Goal: Task Accomplishment & Management: Use online tool/utility

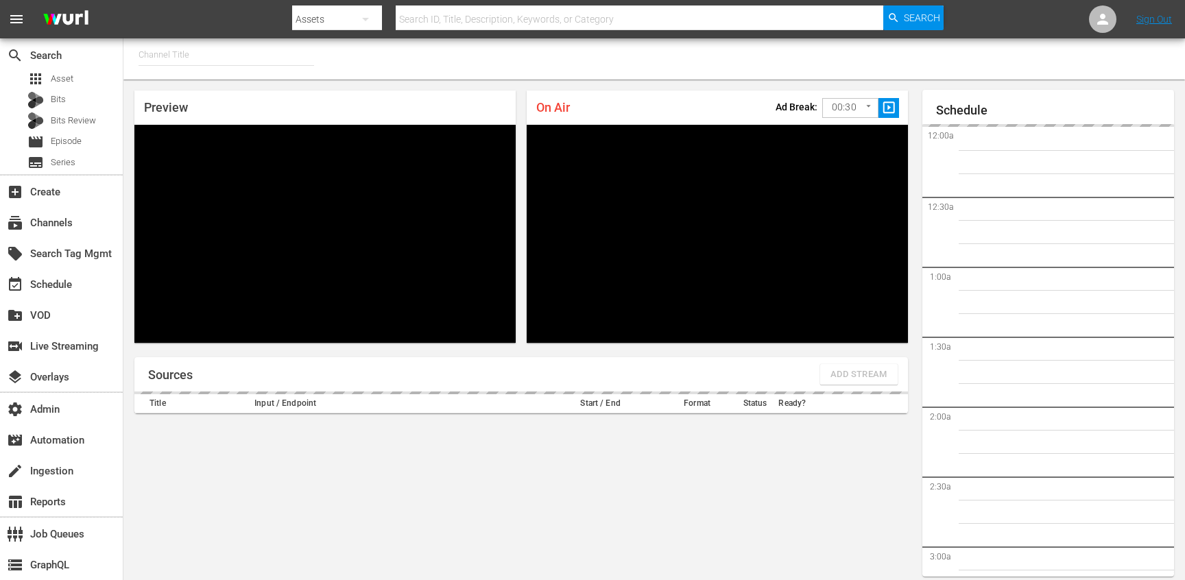
type input "TV by Prime (1990)"
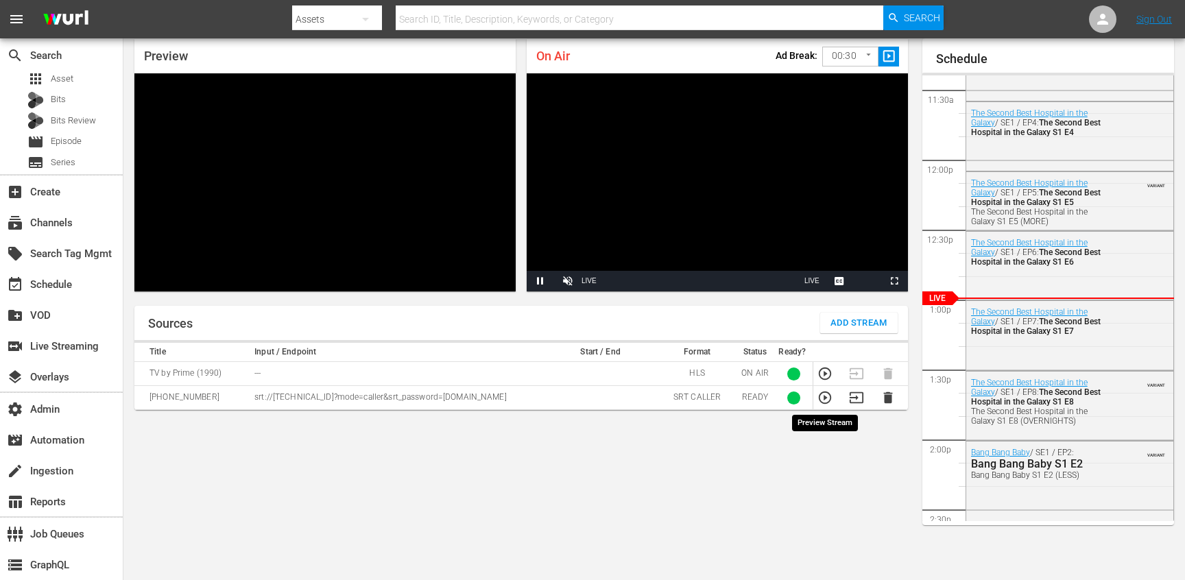
click at [827, 399] on icon "button" at bounding box center [825, 397] width 15 height 15
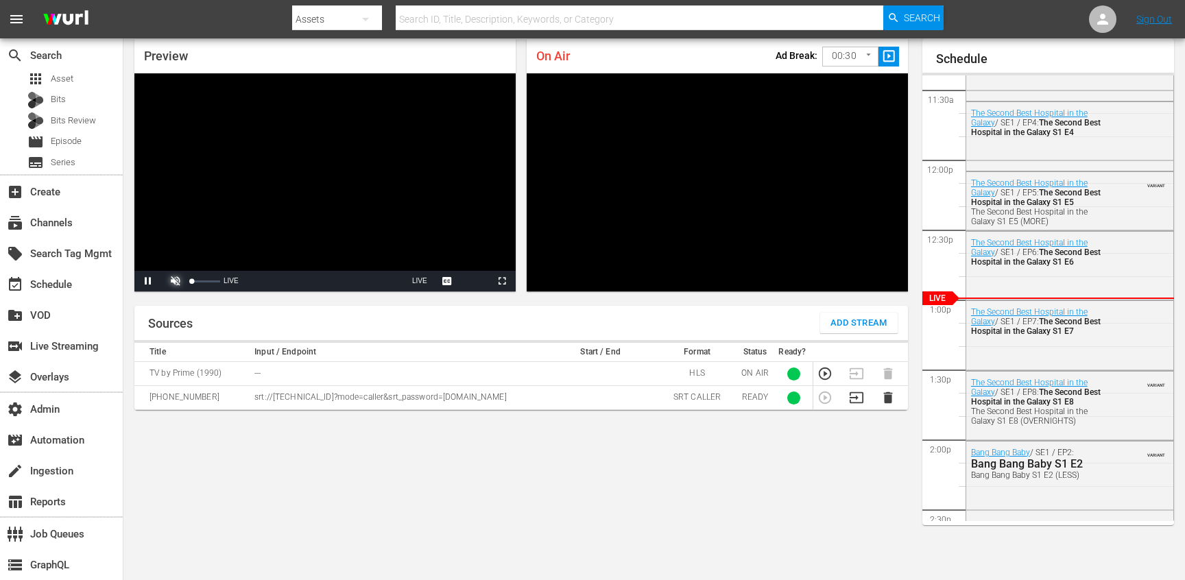
click at [176, 281] on span "Video Player" at bounding box center [176, 281] width 0 height 0
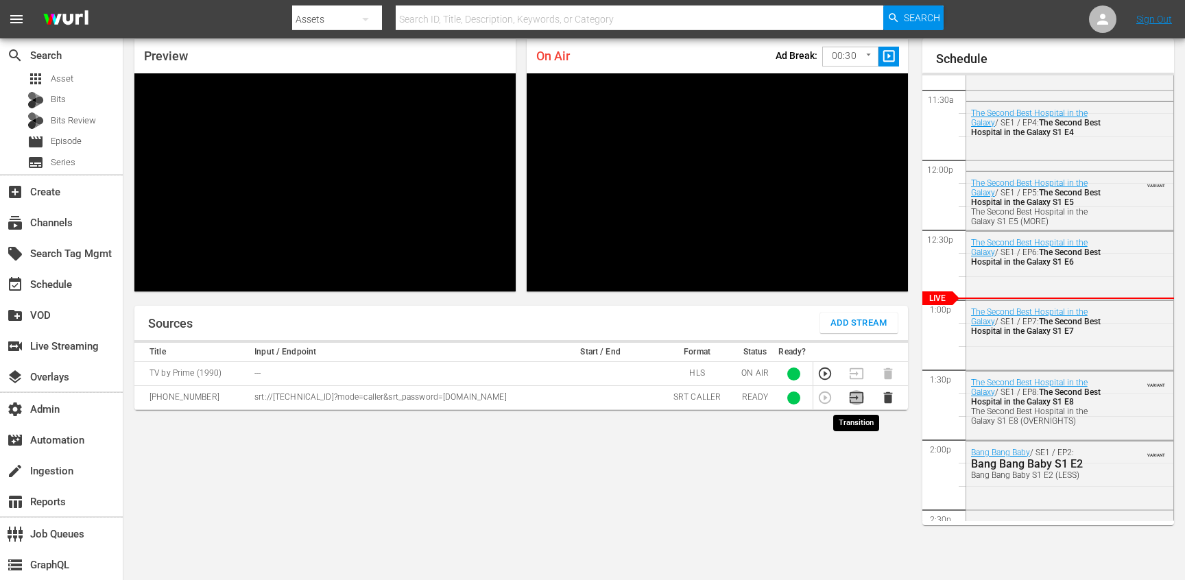
click at [852, 396] on icon "button" at bounding box center [856, 397] width 15 height 15
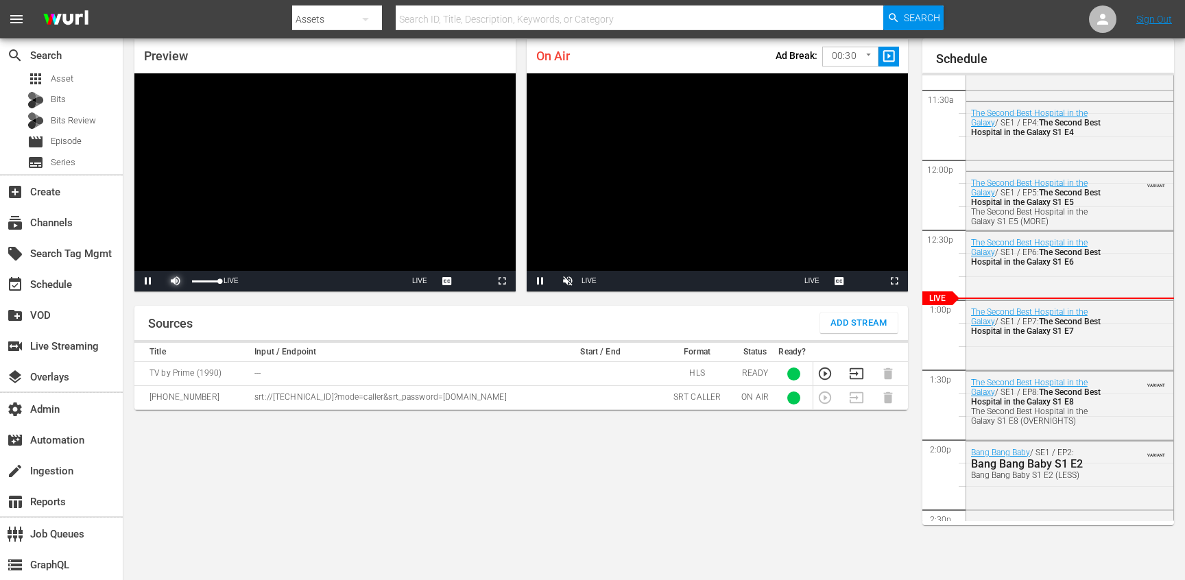
click at [176, 281] on span "Video Player" at bounding box center [176, 281] width 0 height 0
click at [568, 281] on span "Video Player" at bounding box center [568, 281] width 0 height 0
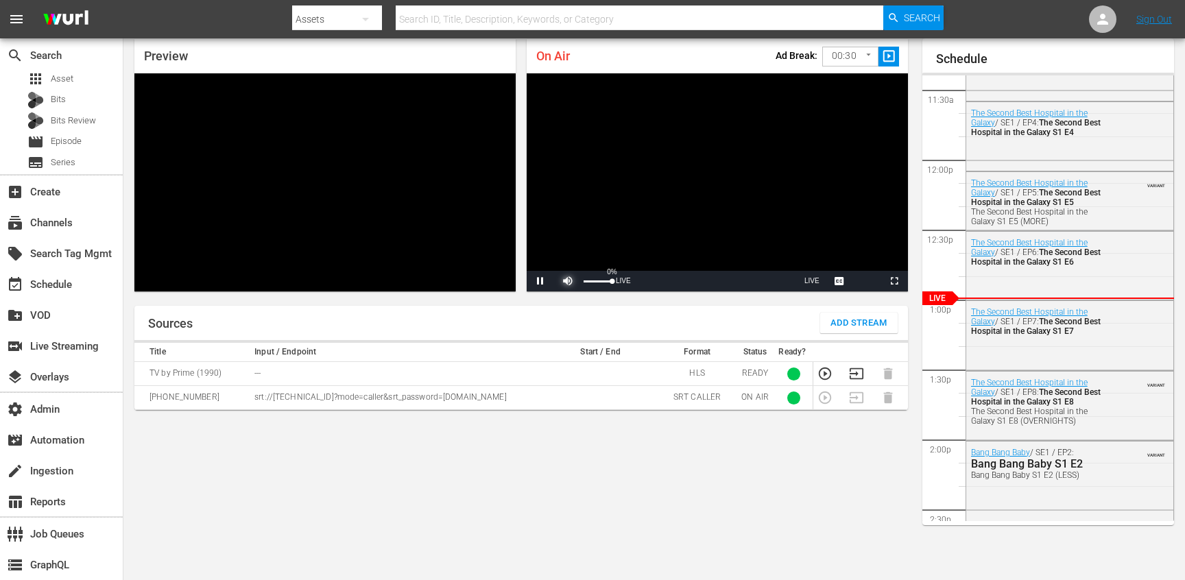
click at [568, 281] on span "Video Player" at bounding box center [568, 281] width 0 height 0
click at [592, 284] on div "27%" at bounding box center [598, 281] width 34 height 21
click at [591, 282] on div "24%" at bounding box center [598, 281] width 34 height 21
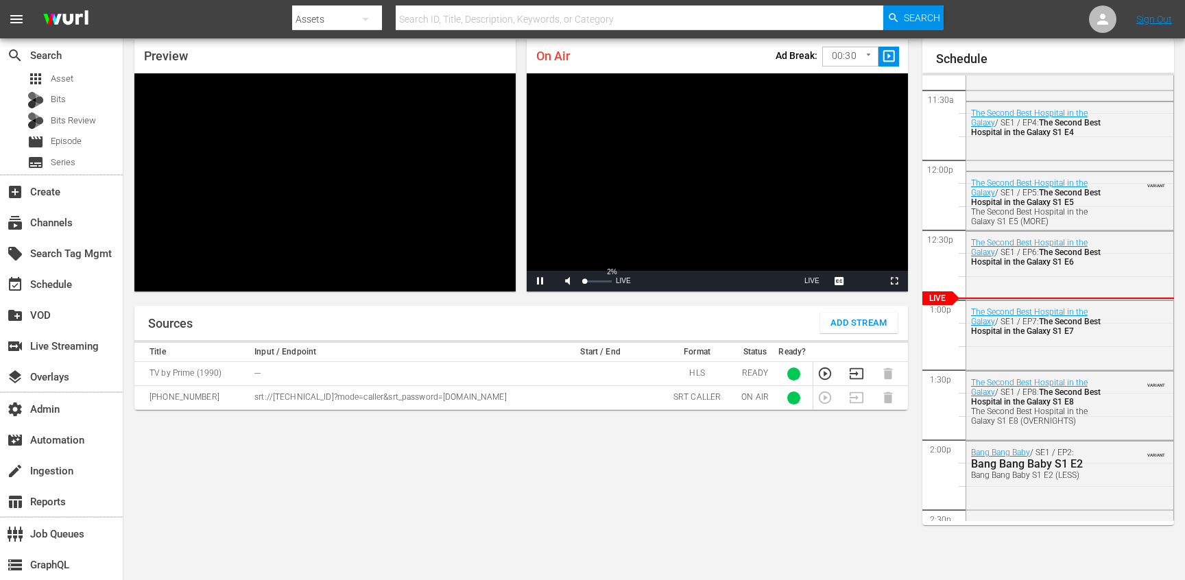
click at [585, 281] on div "Volume Level" at bounding box center [584, 282] width 1 height 2
click at [552, 300] on div "Preview Video Player is loading. Pause Unmute 2% Current Time 7:09 / Duration -…" at bounding box center [521, 165] width 796 height 274
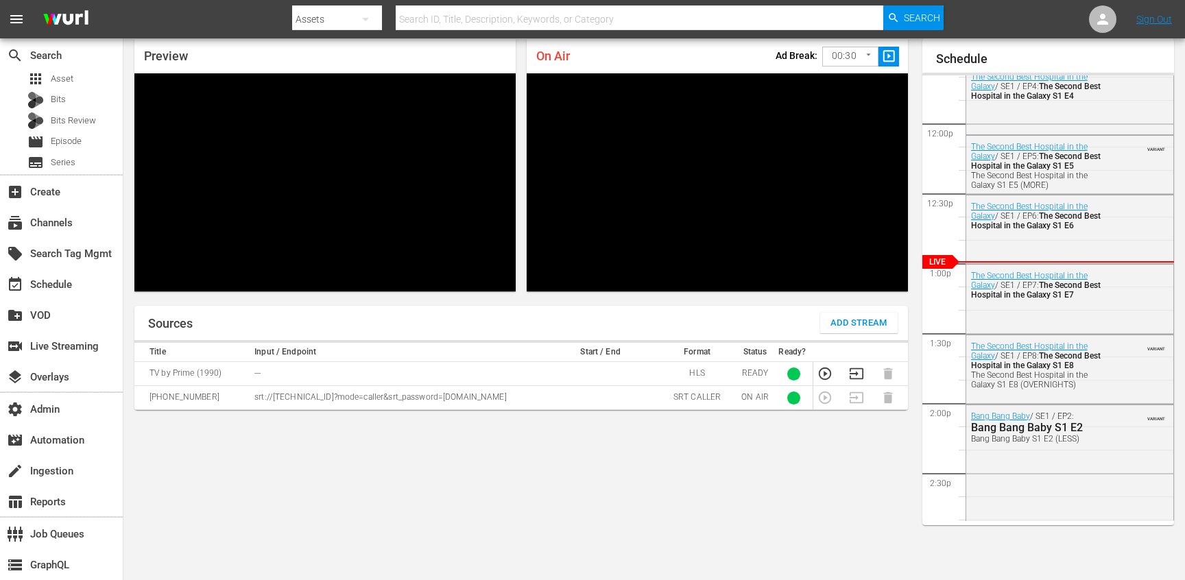
scroll to position [1631, 0]
click at [771, 480] on div "Sources Add Stream Title Input / Endpoint Start / End Format Status Ready? TV b…" at bounding box center [521, 437] width 774 height 263
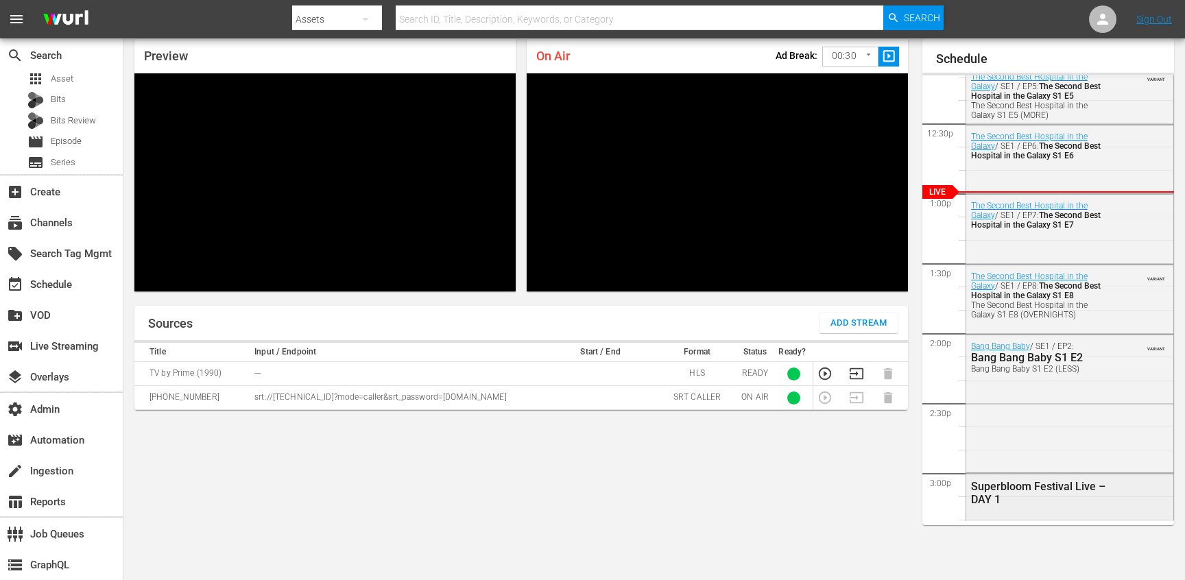
scroll to position [1700, 0]
click at [780, 516] on div "Sources Add Stream Title Input / Endpoint Start / End Format Status Ready? TV b…" at bounding box center [521, 437] width 774 height 263
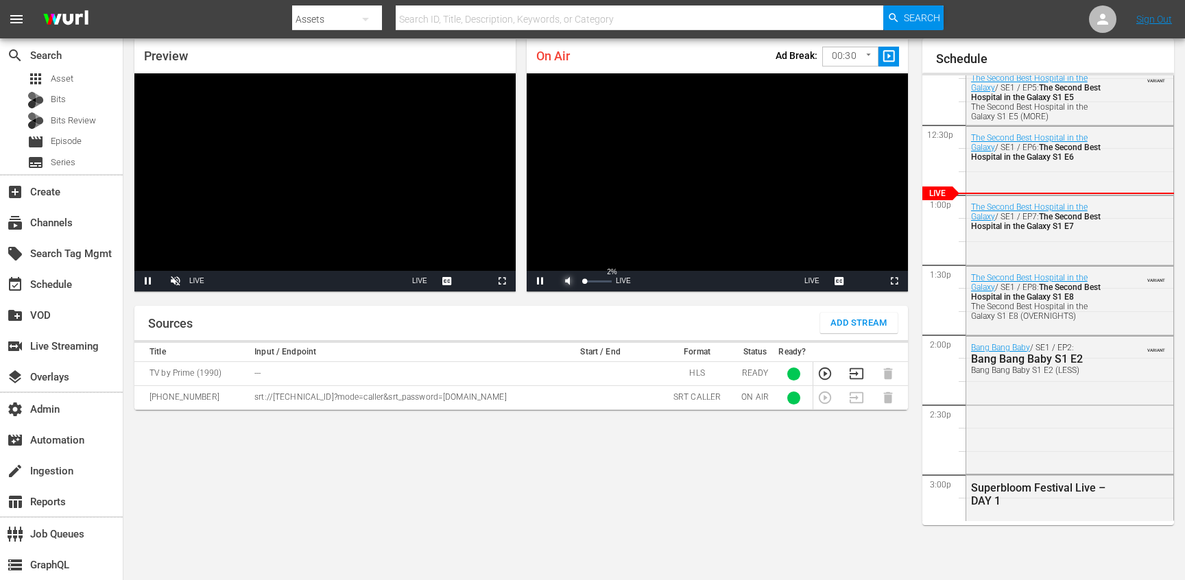
click at [568, 281] on span "Video Player" at bounding box center [568, 281] width 0 height 0
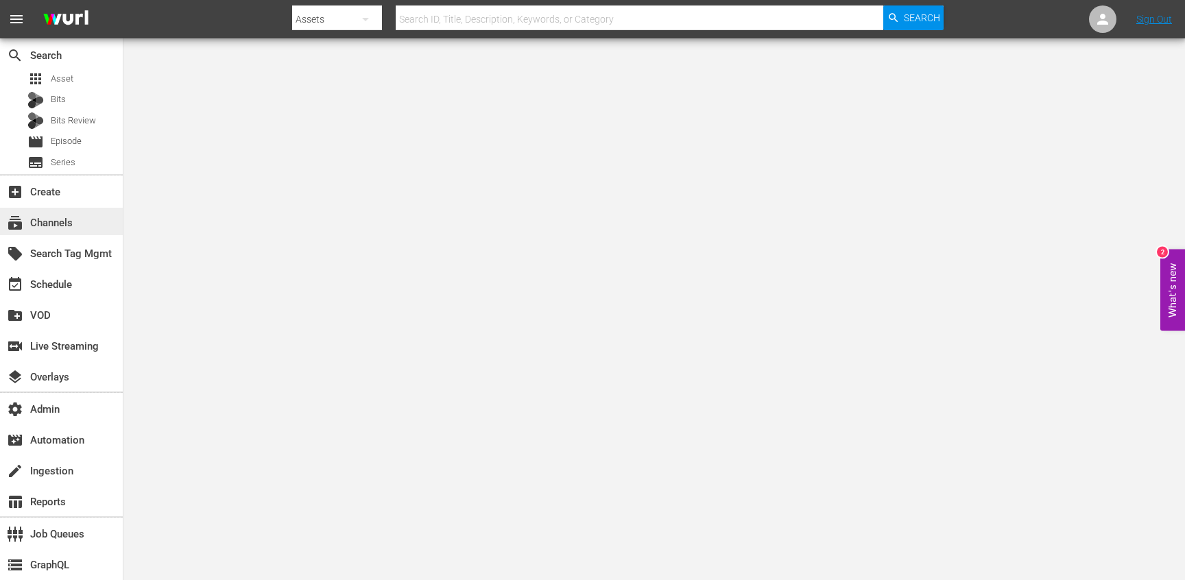
click at [64, 215] on div "subscriptions Channels" at bounding box center [38, 221] width 77 height 12
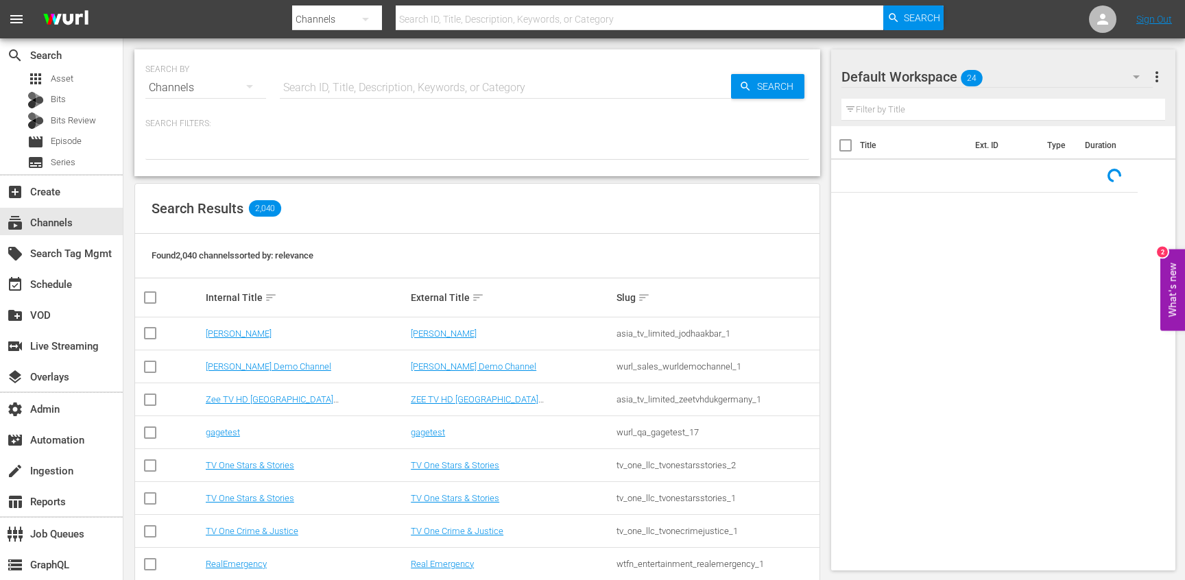
click at [313, 94] on input "text" at bounding box center [505, 87] width 451 height 33
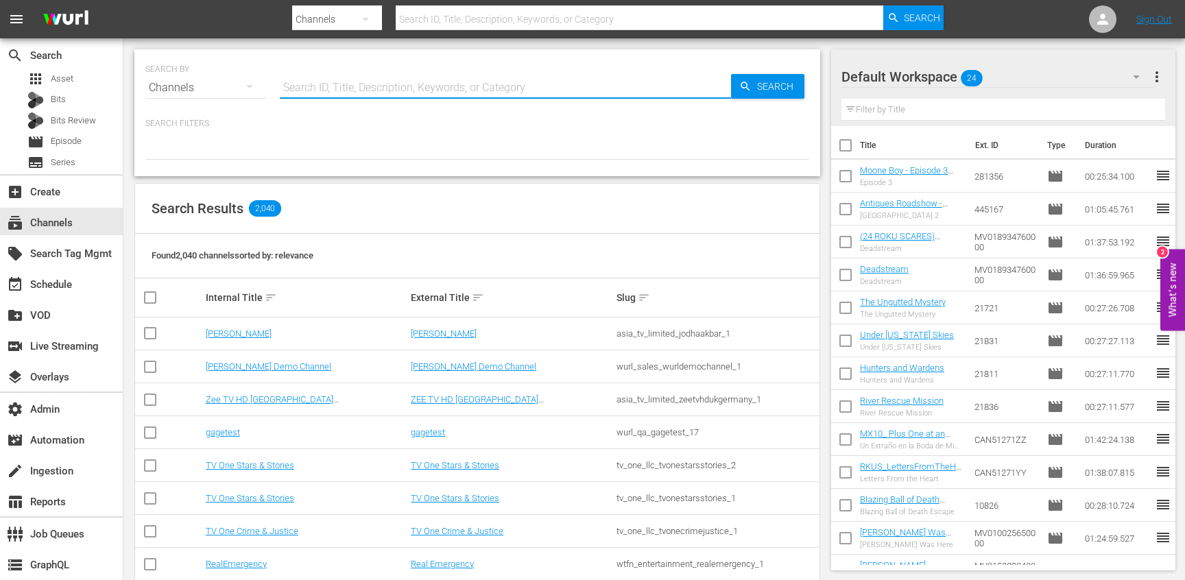
paste input "sysdata_s_p_a_fifa_8"
type input "sysdata_s_p_a_fifa_8"
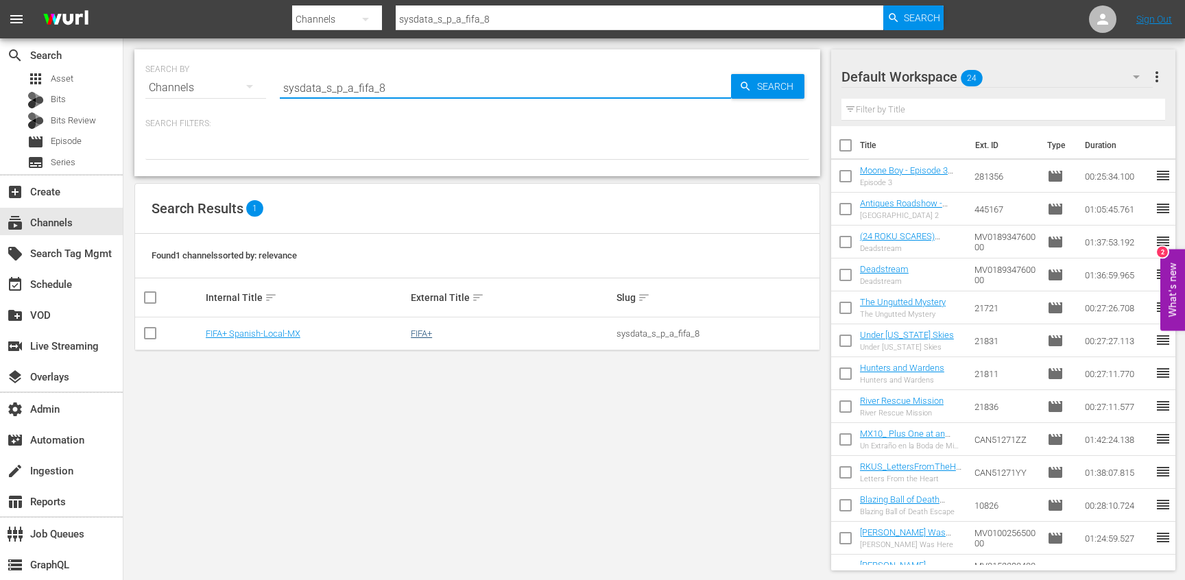
type input "sysdata_s_p_a_fifa_8"
click at [418, 333] on link "FIFA+" at bounding box center [421, 334] width 21 height 10
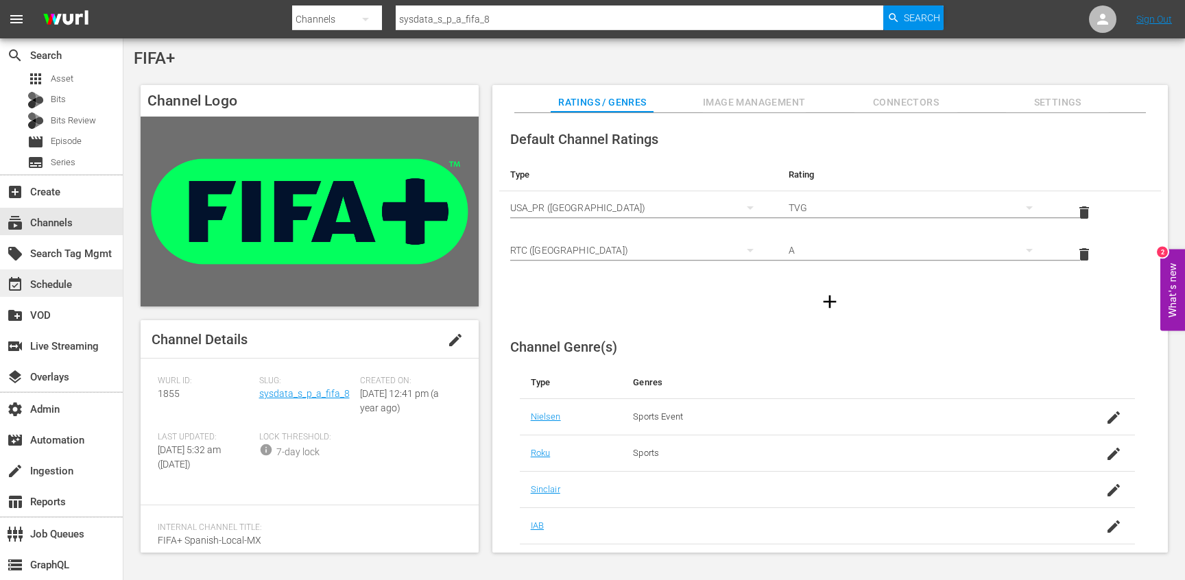
click at [43, 289] on div "event_available Schedule" at bounding box center [38, 282] width 77 height 12
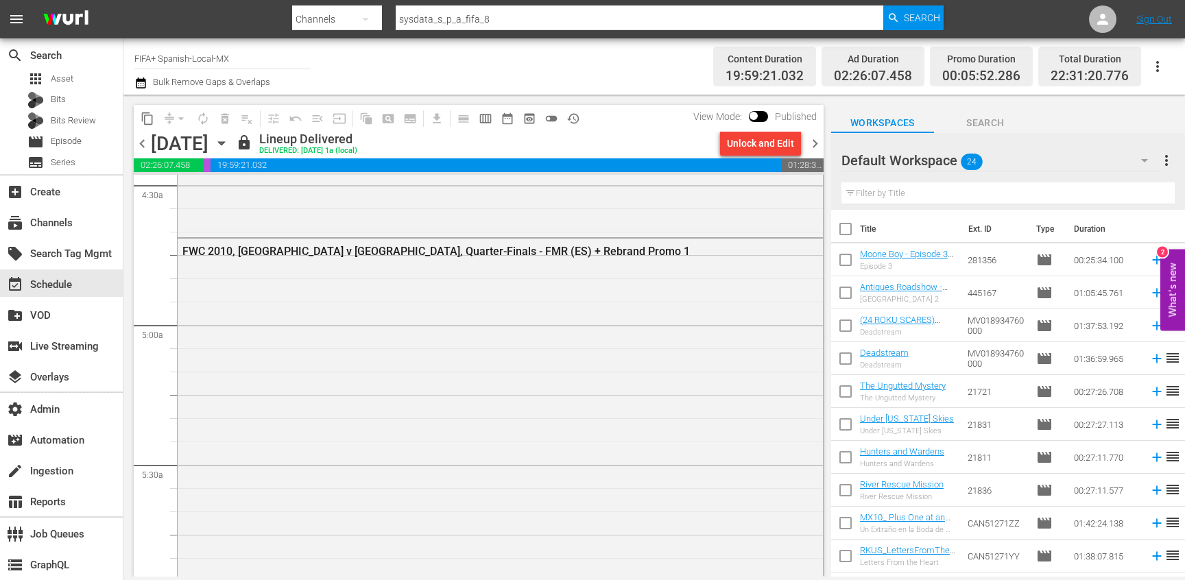
scroll to position [1235, 0]
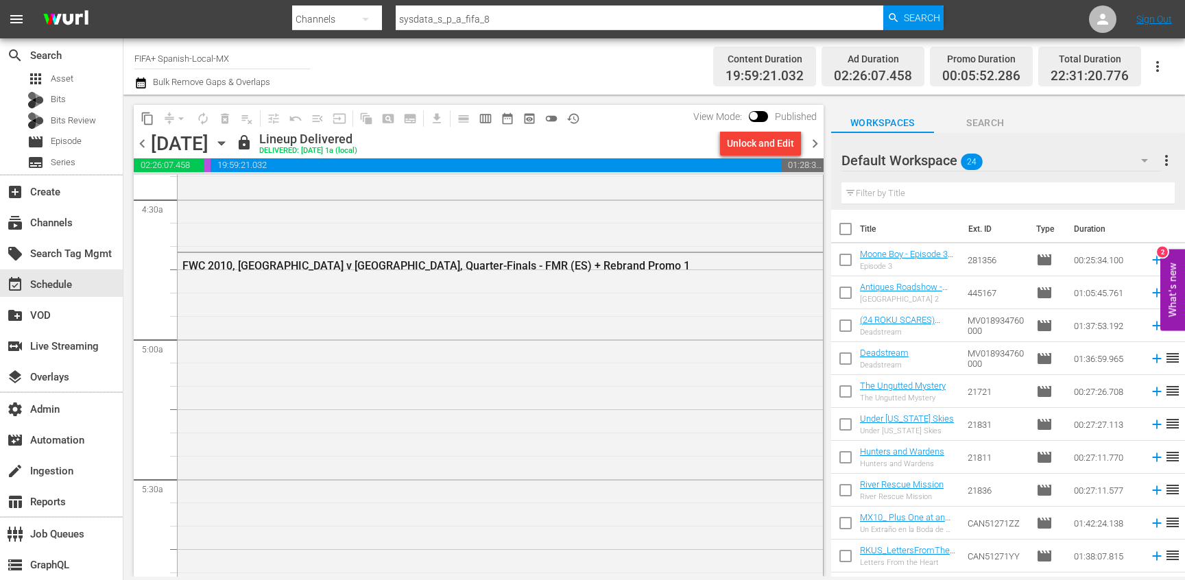
click at [557, 390] on div "FWC 2010, Paraguay v Spain, Quarter-Finals - FMR (ES) + Rebrand Promo 1" at bounding box center [501, 525] width 646 height 545
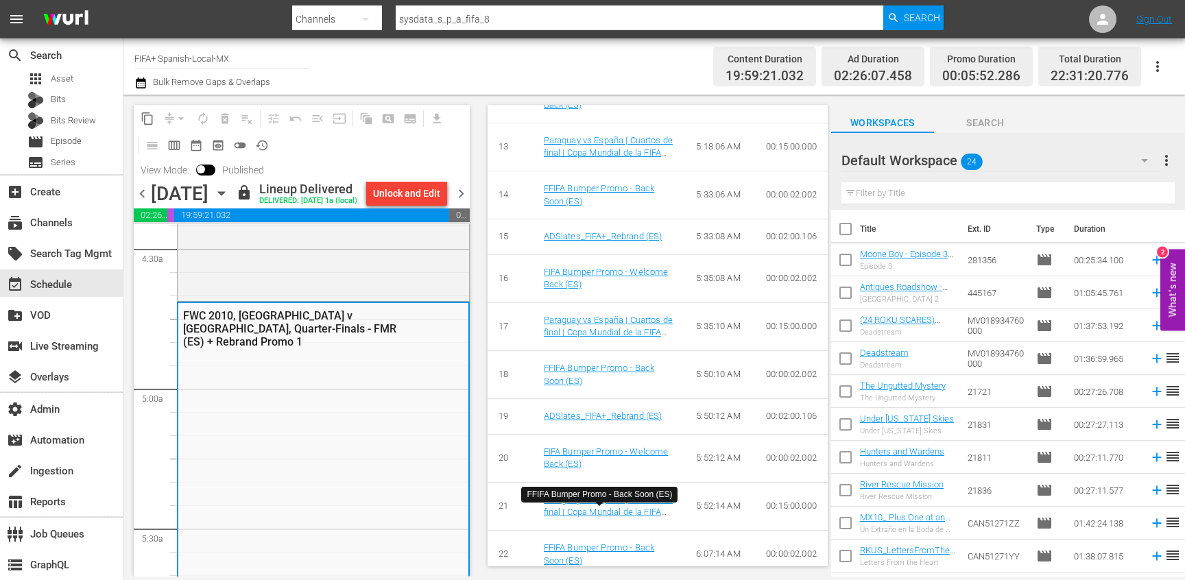
scroll to position [1095, 0]
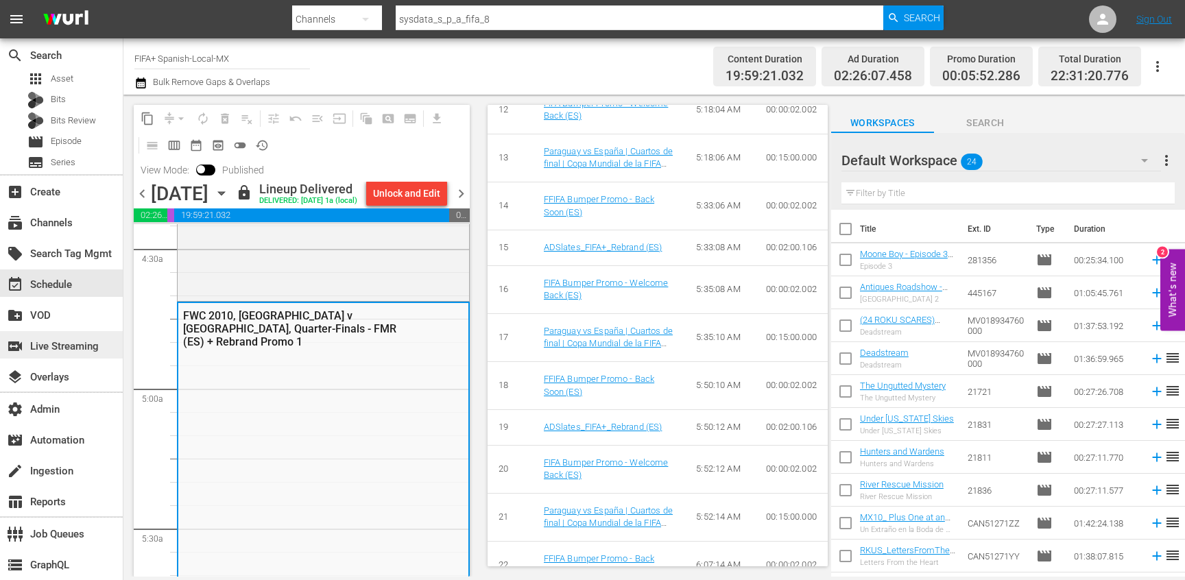
click at [39, 351] on div "switch_video Live Streaming" at bounding box center [38, 344] width 77 height 12
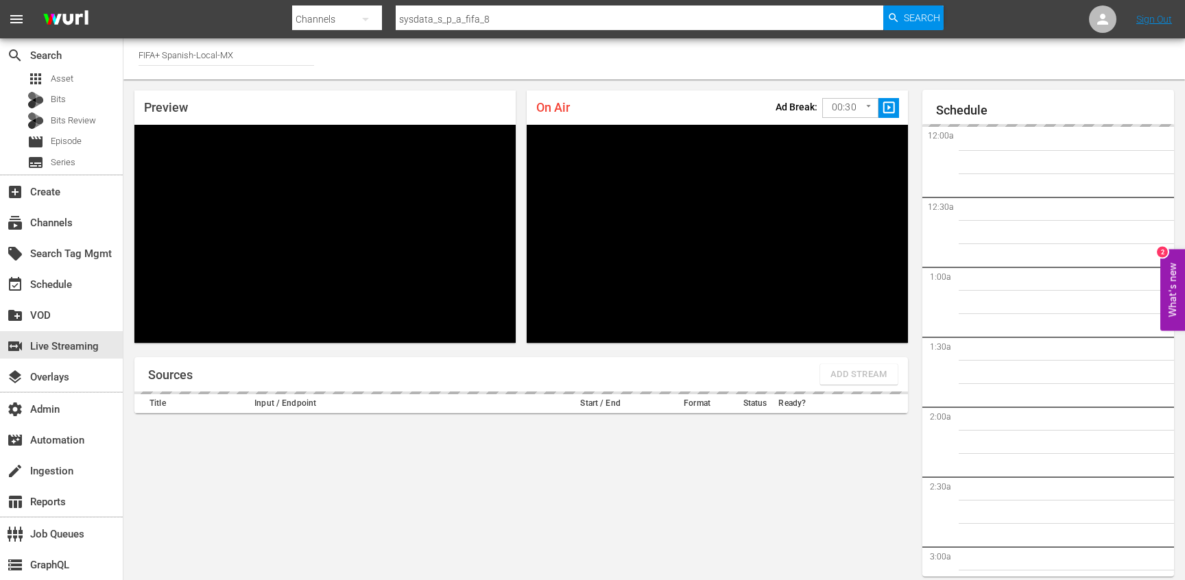
scroll to position [51, 0]
